Goal: Check status

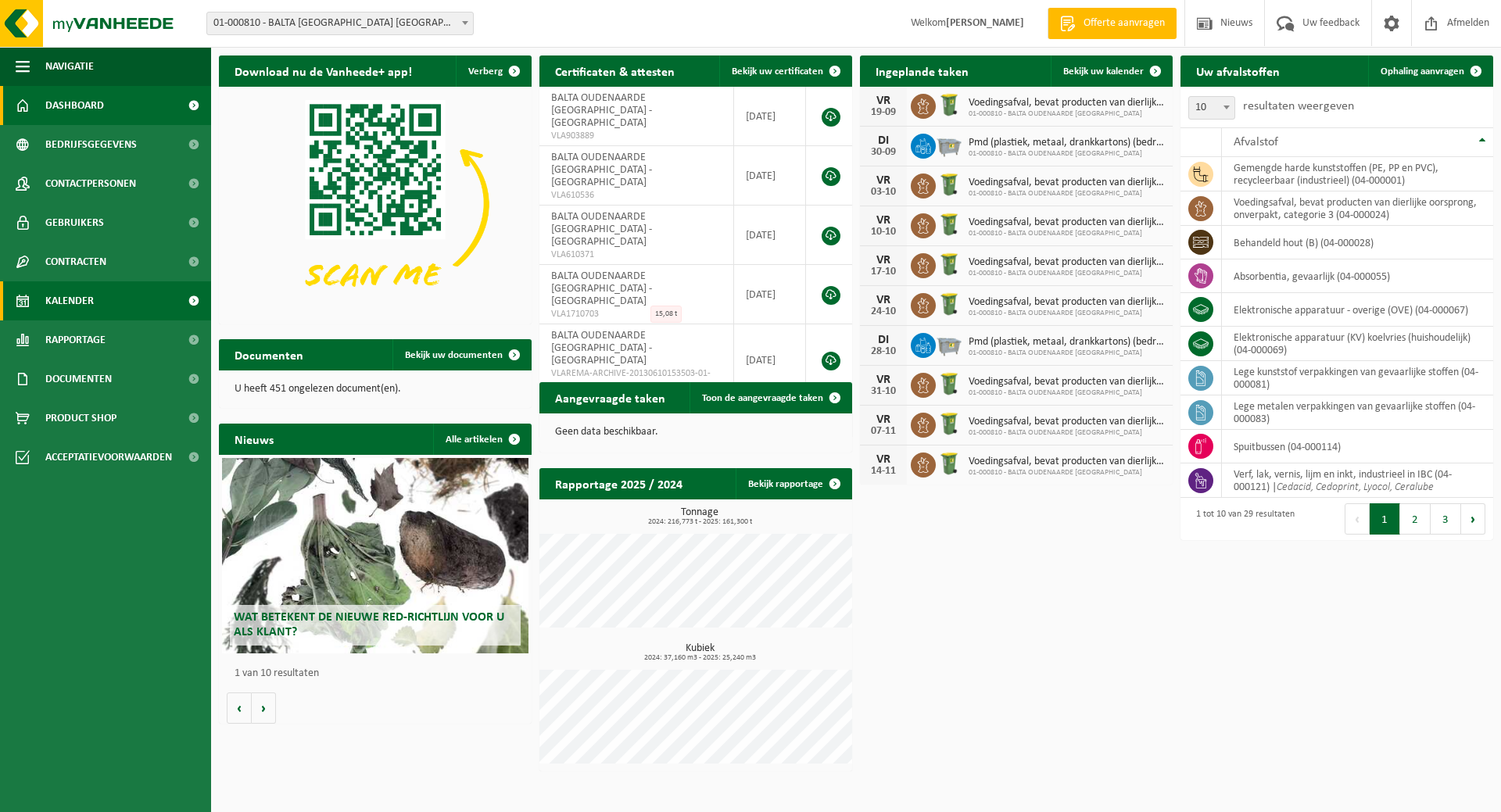
click at [85, 298] on span "Kalender" at bounding box center [69, 300] width 48 height 39
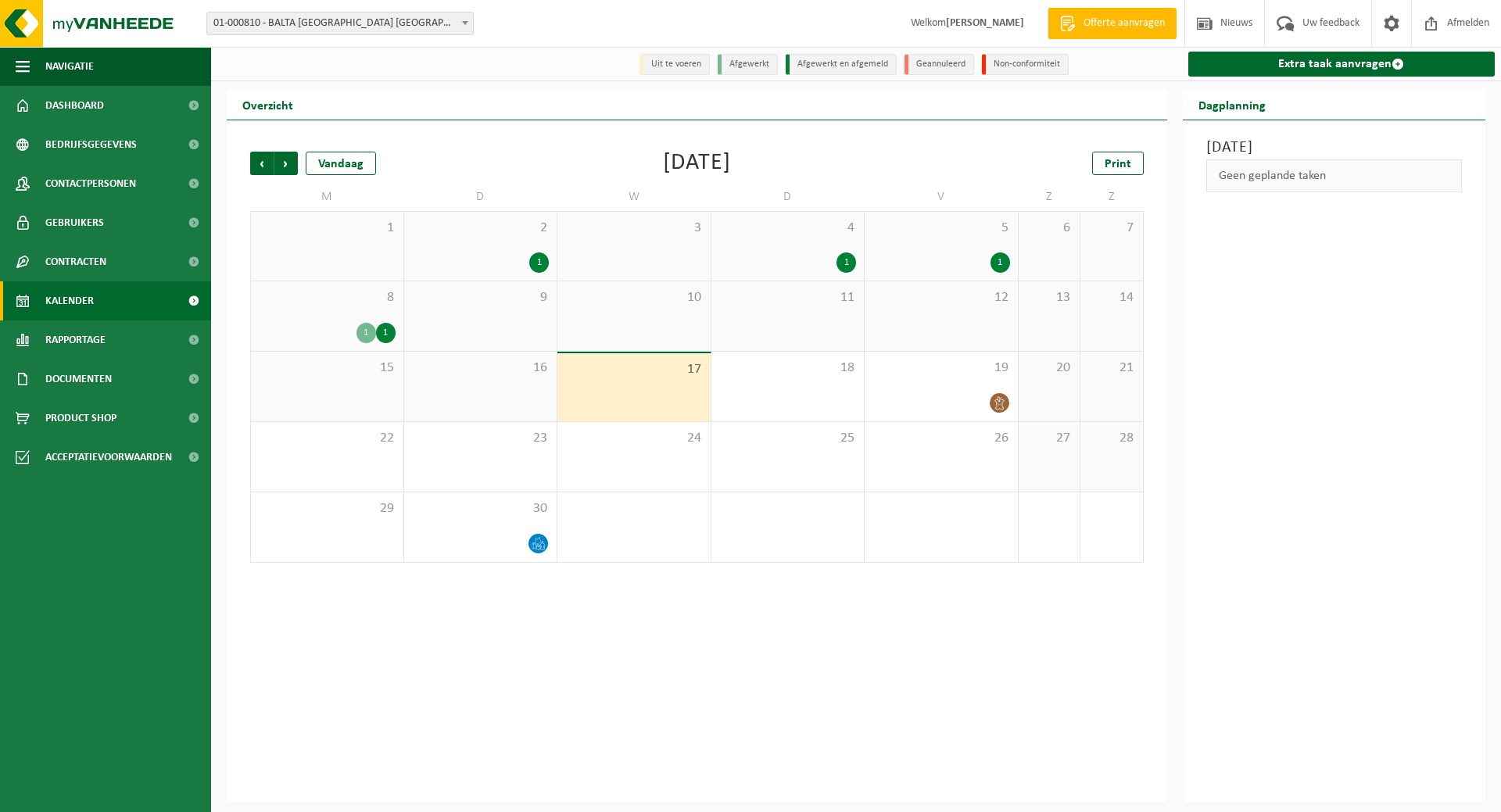
click at [377, 324] on div "1 1" at bounding box center [327, 333] width 137 height 20
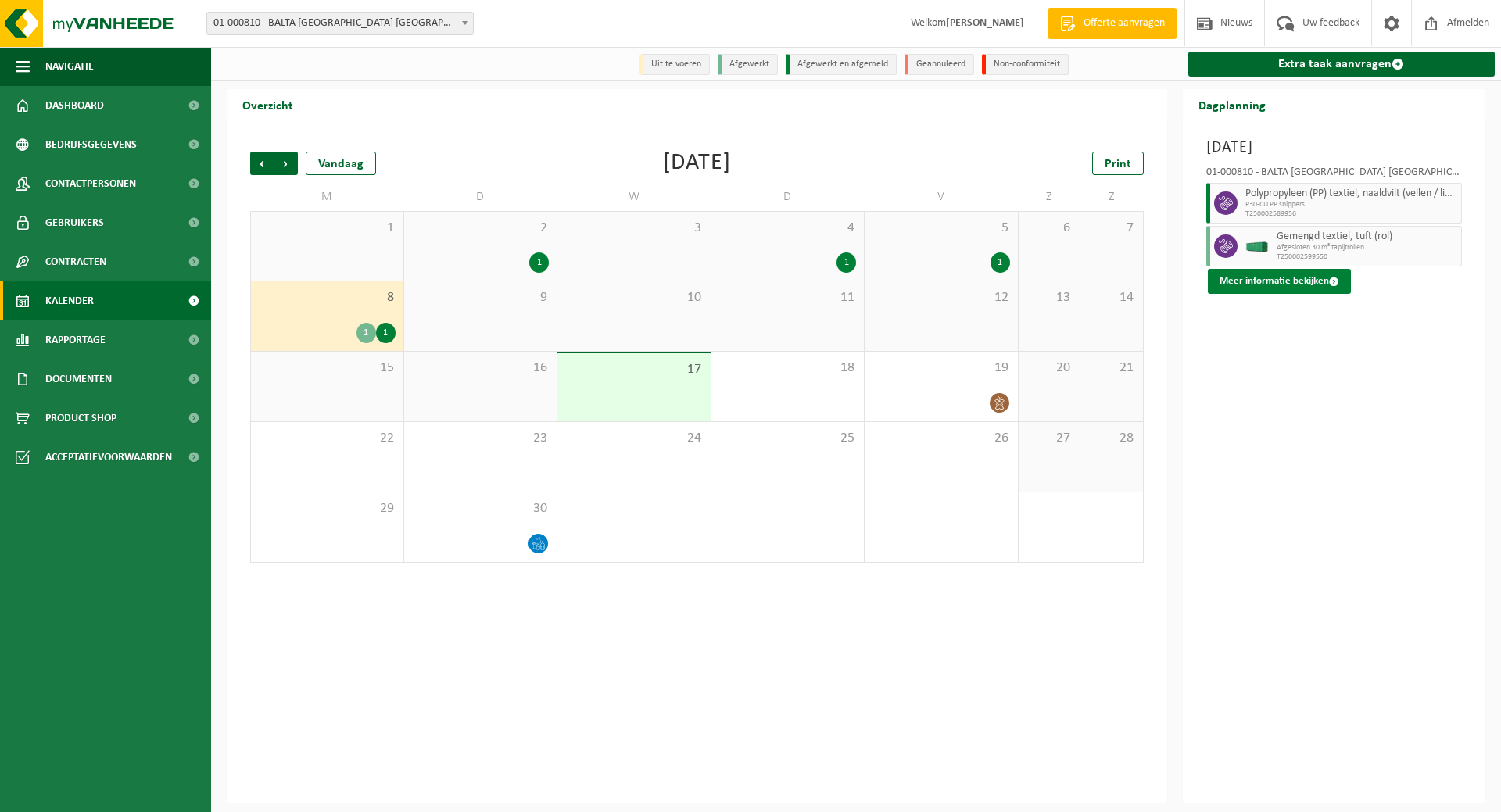
click at [1260, 279] on button "Meer informatie bekijken" at bounding box center [1279, 281] width 143 height 25
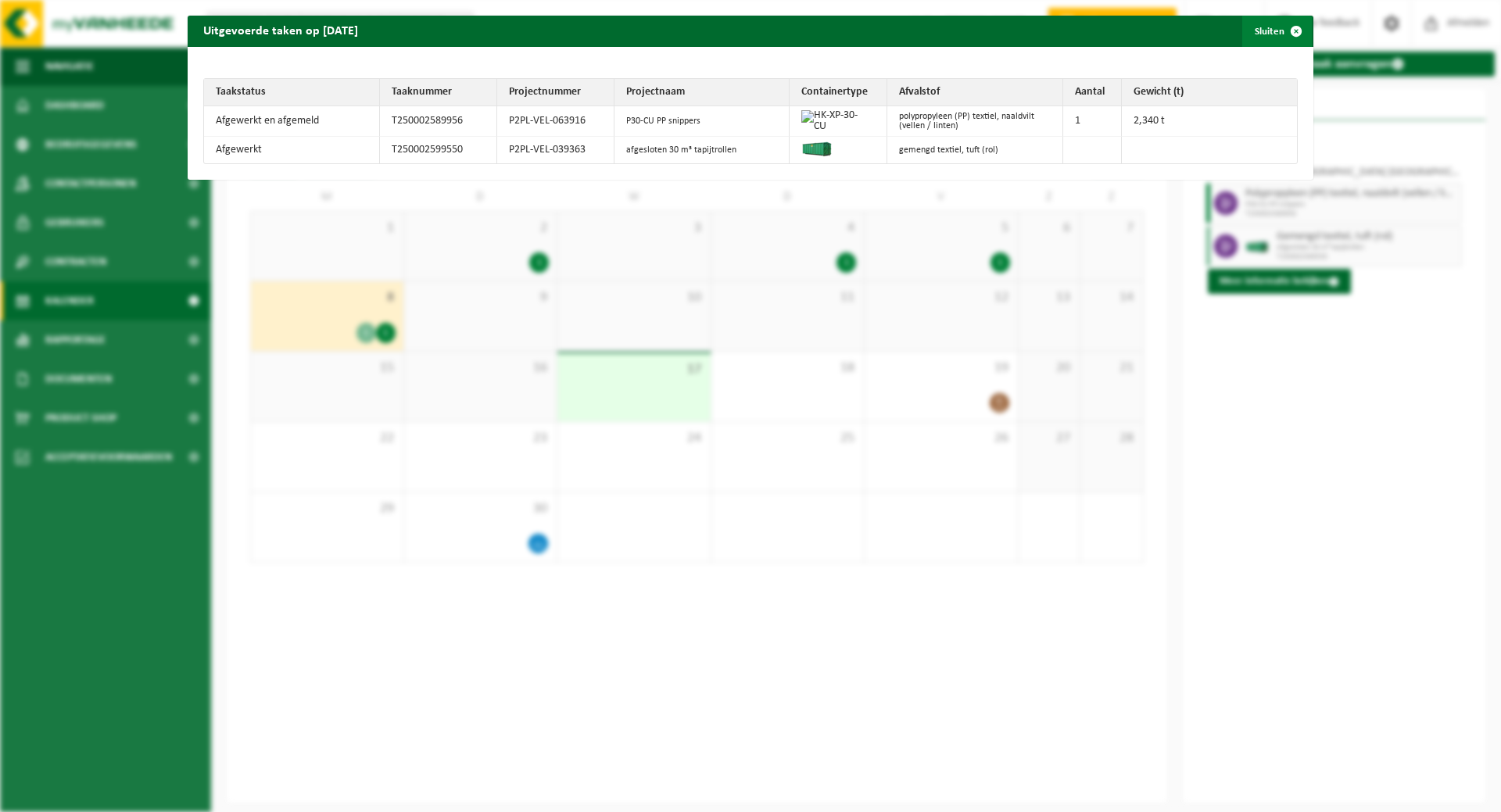
click at [1286, 31] on span "button" at bounding box center [1296, 31] width 31 height 31
